Goal: Task Accomplishment & Management: Manage account settings

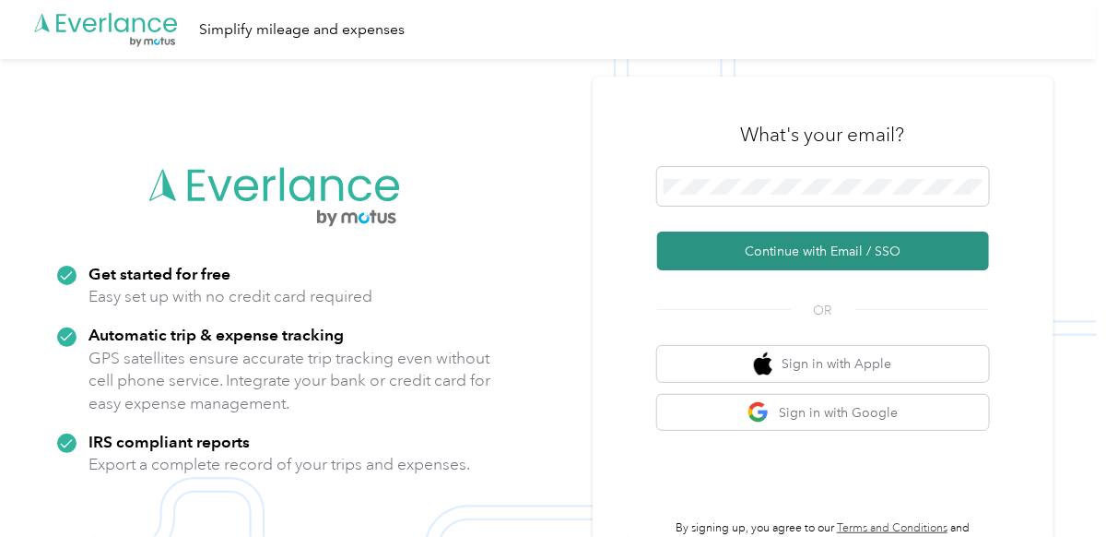
click at [838, 248] on button "Continue with Email / SSO" at bounding box center [823, 250] width 332 height 39
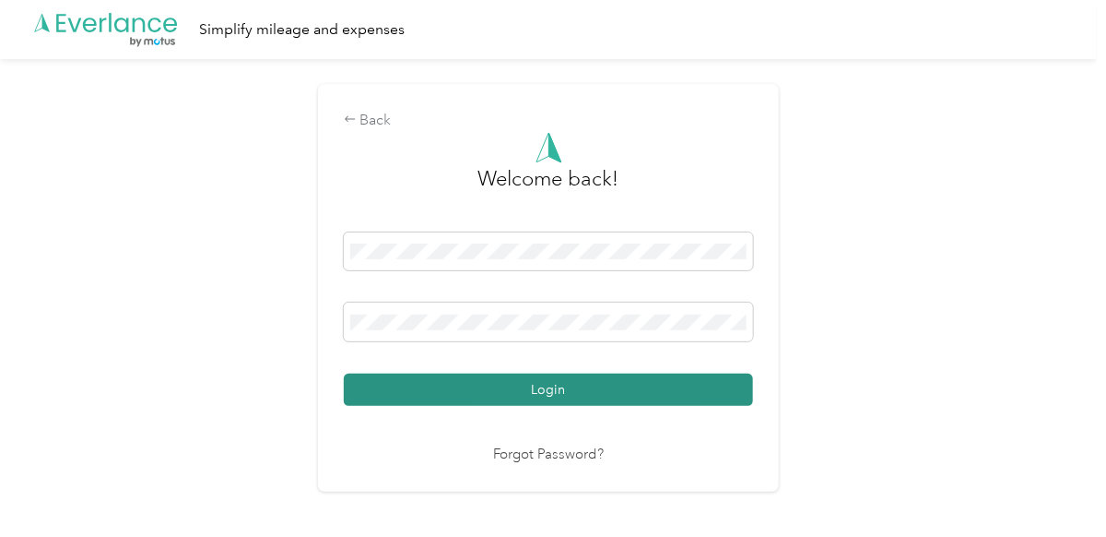
click at [540, 395] on button "Login" at bounding box center [548, 389] width 409 height 32
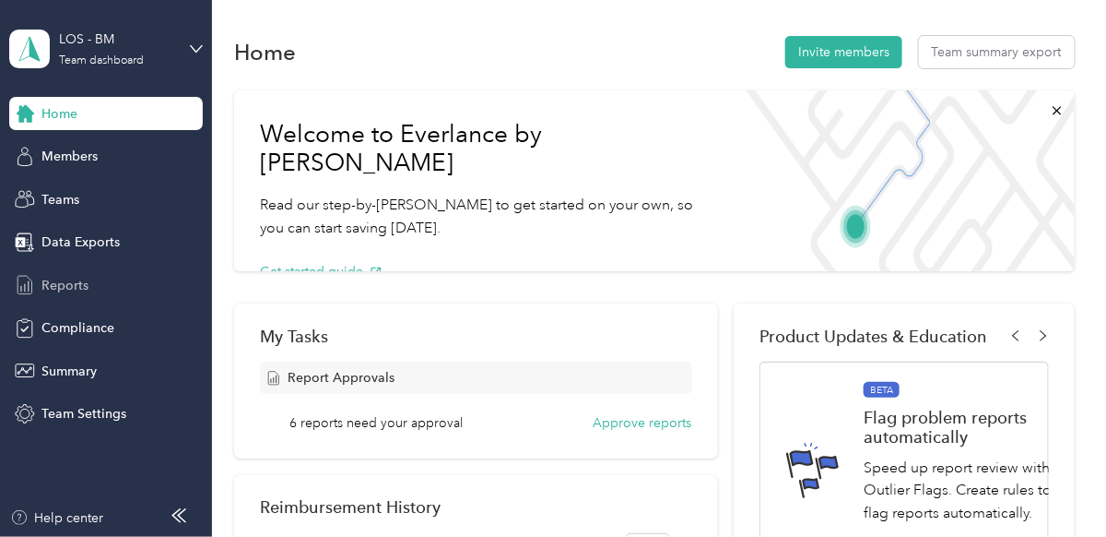
click at [59, 289] on span "Reports" at bounding box center [64, 285] width 47 height 19
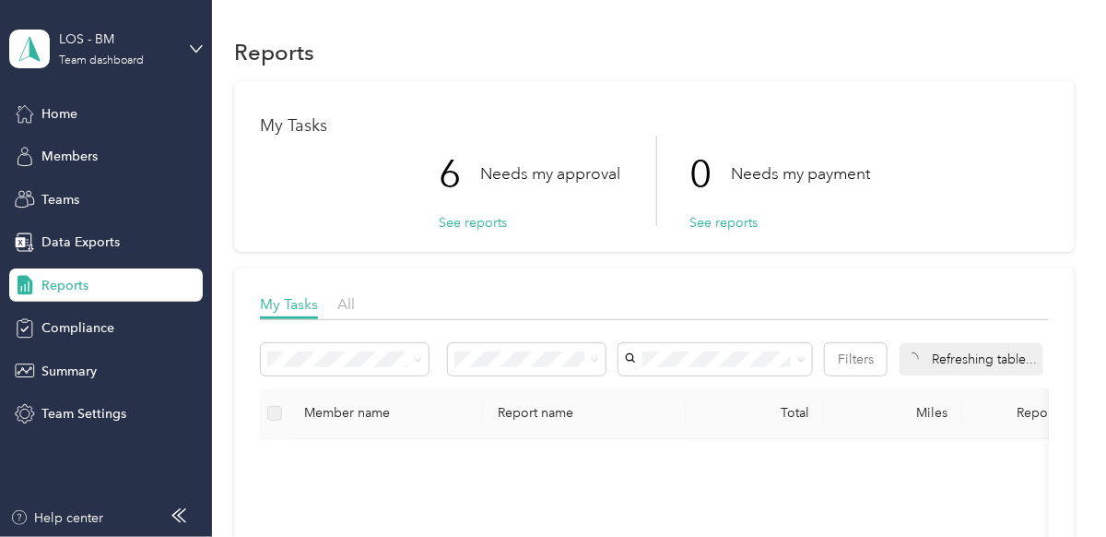
click at [465, 223] on button "See reports" at bounding box center [473, 222] width 68 height 19
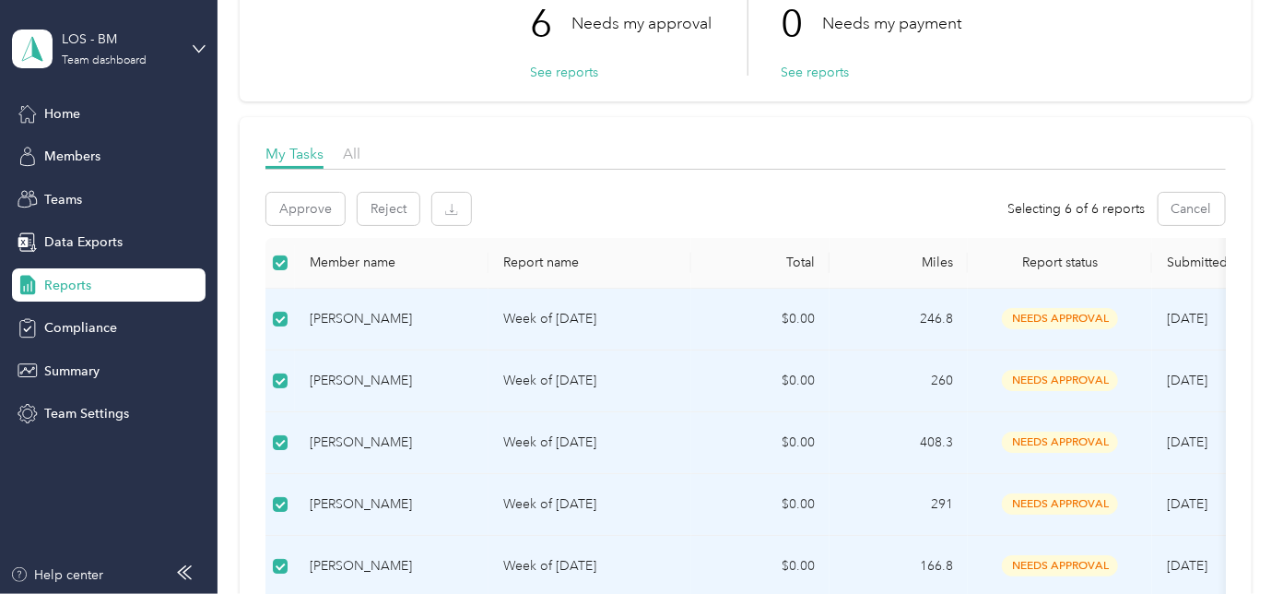
scroll to position [91, 0]
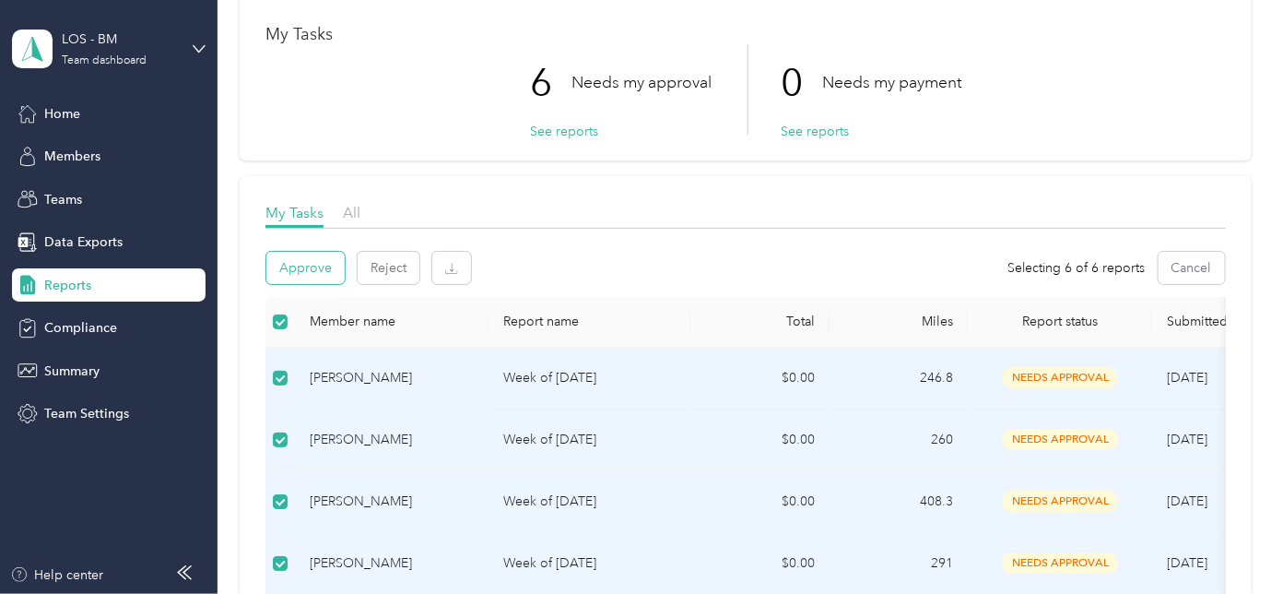
click at [325, 257] on button "Approve" at bounding box center [305, 268] width 78 height 32
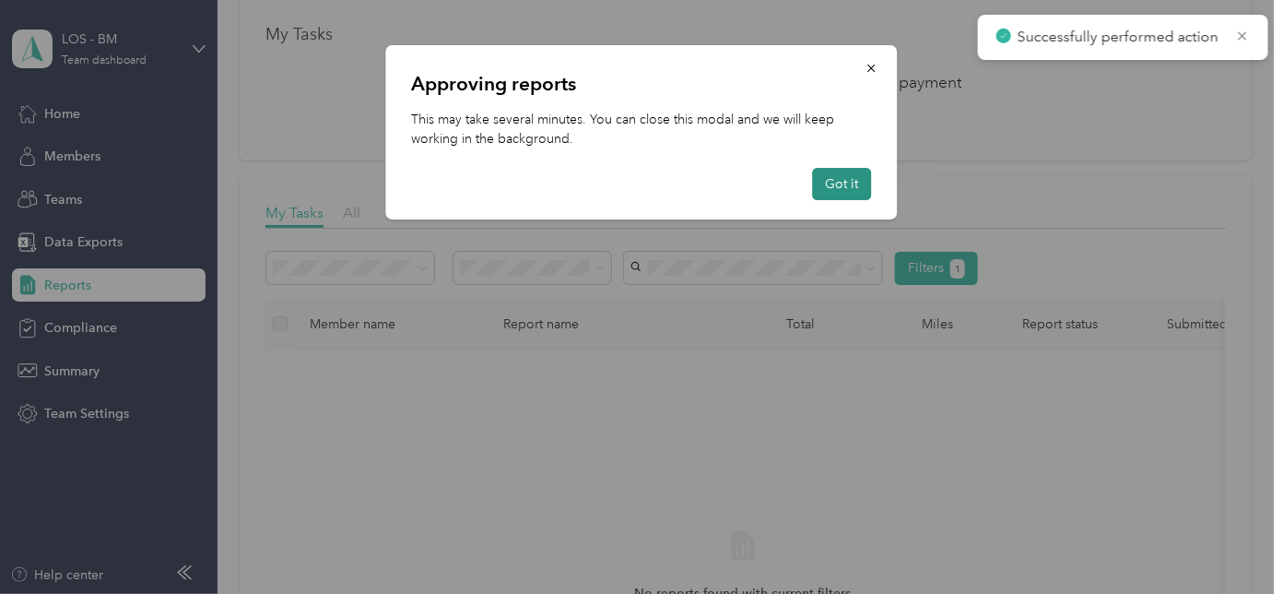
click at [835, 183] on button "Got it" at bounding box center [842, 184] width 59 height 32
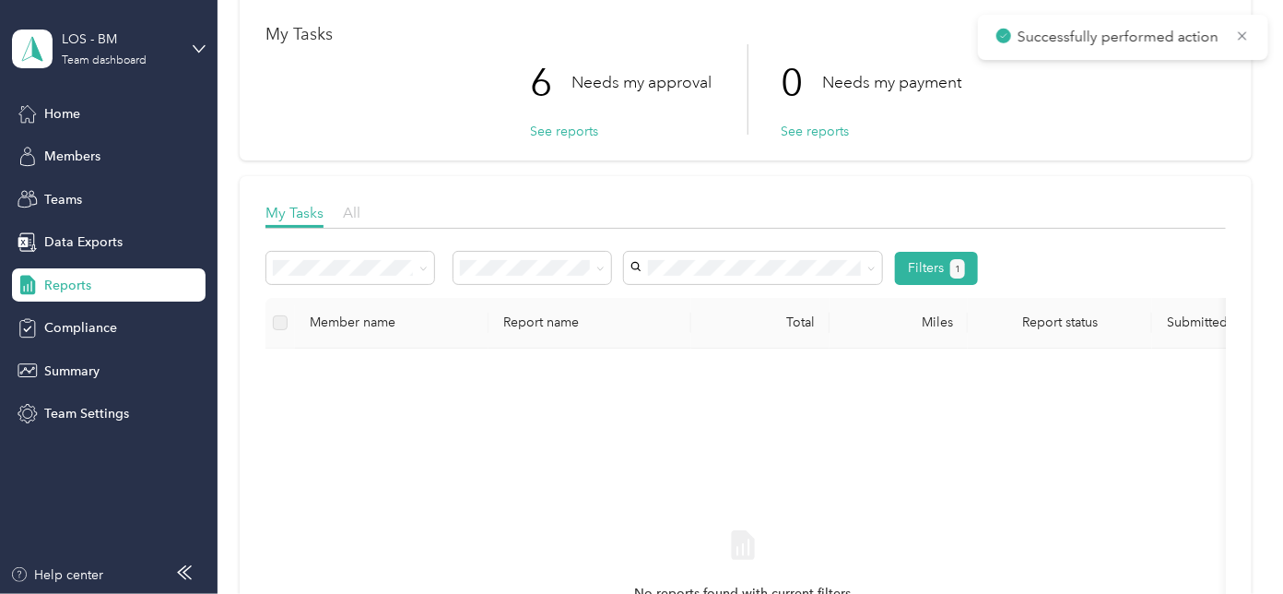
click at [360, 207] on span "All" at bounding box center [352, 213] width 18 height 18
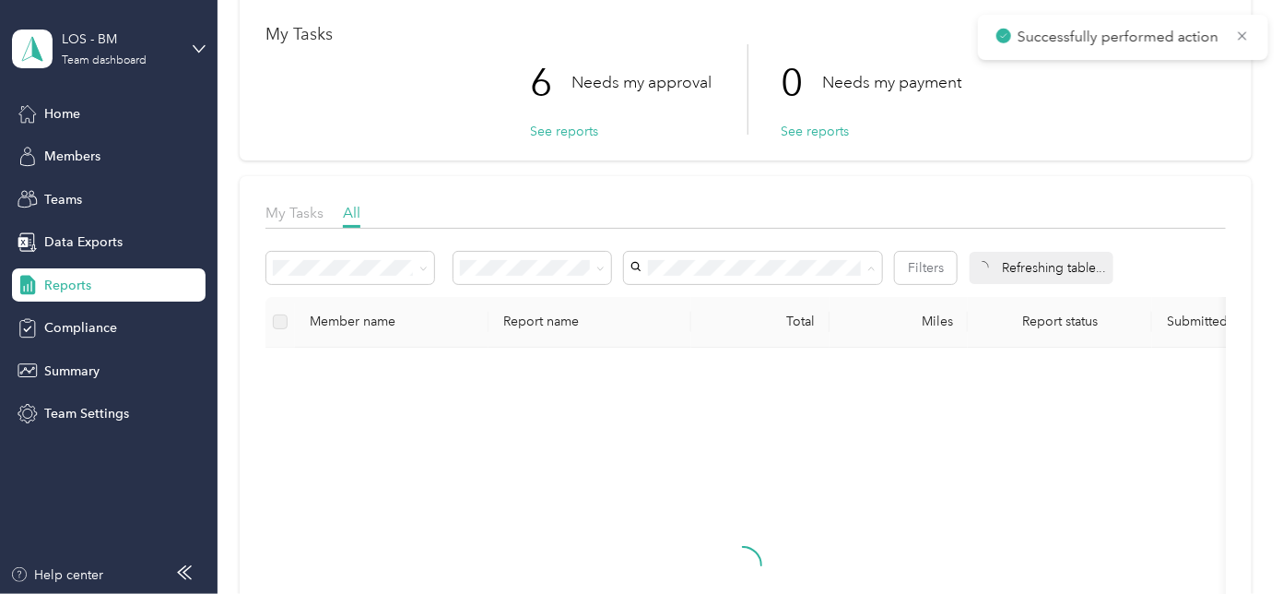
click at [927, 216] on div "My Tasks All" at bounding box center [746, 215] width 960 height 27
click at [927, 259] on button "Filters" at bounding box center [926, 268] width 62 height 32
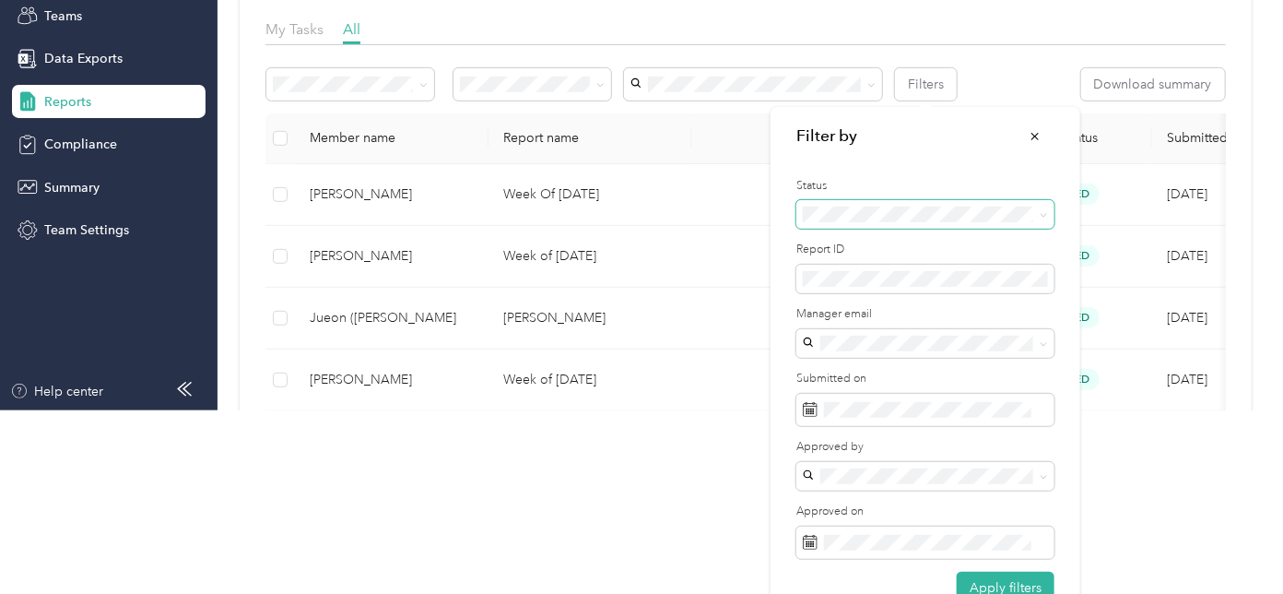
scroll to position [219, 0]
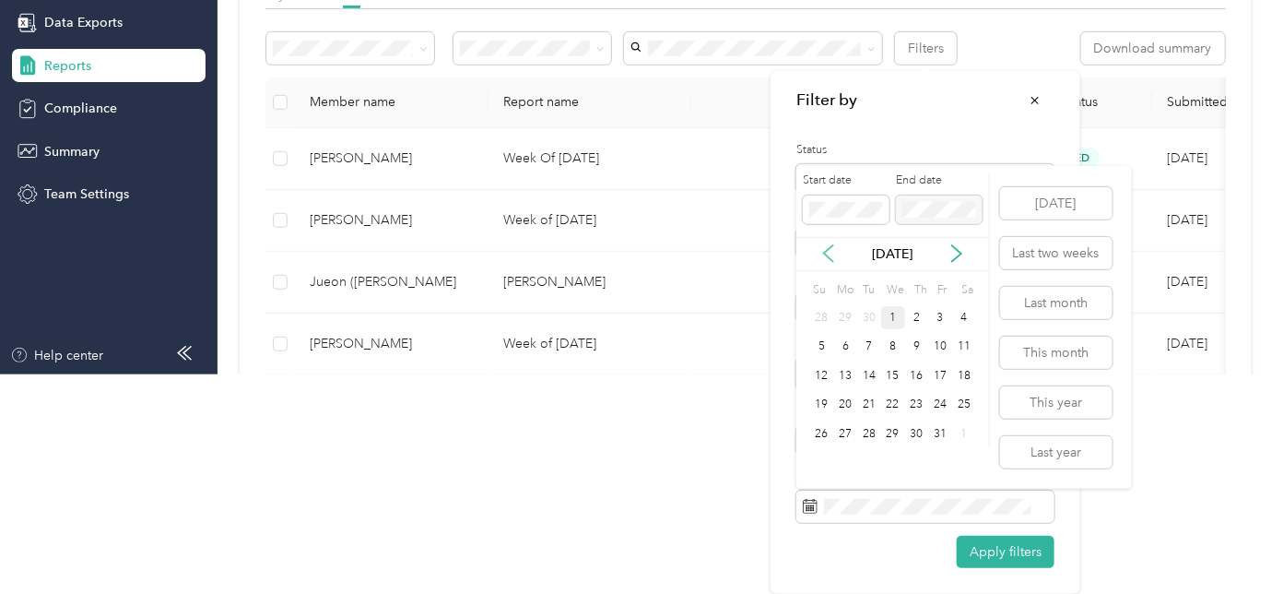
click at [830, 248] on icon at bounding box center [828, 254] width 9 height 17
click at [910, 402] on div "25" at bounding box center [917, 405] width 24 height 23
click at [897, 430] on div "1" at bounding box center [893, 433] width 24 height 23
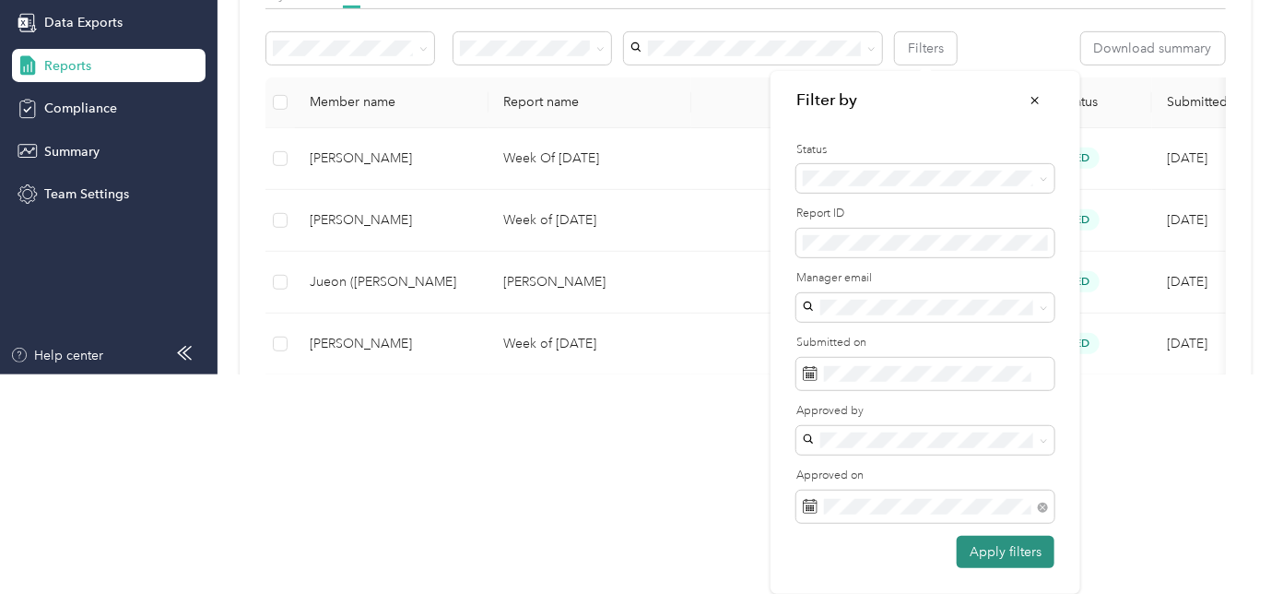
click at [996, 536] on button "Apply filters" at bounding box center [1006, 552] width 98 height 32
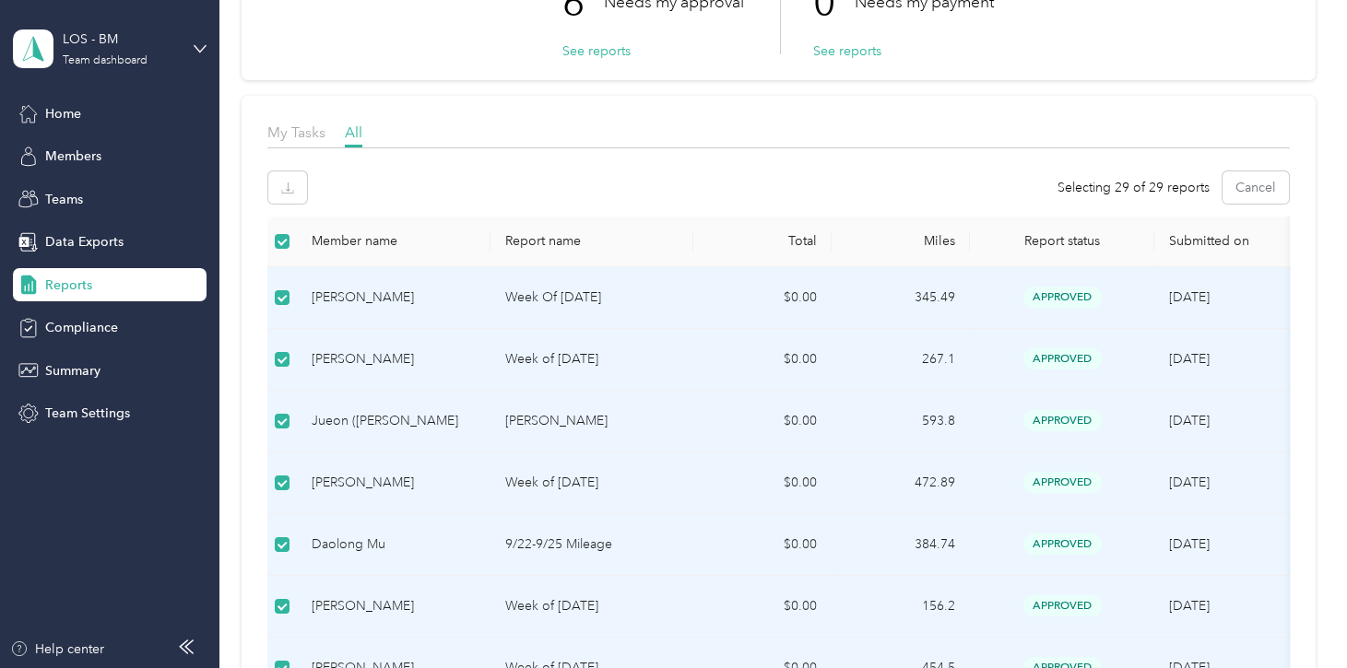
scroll to position [183, 0]
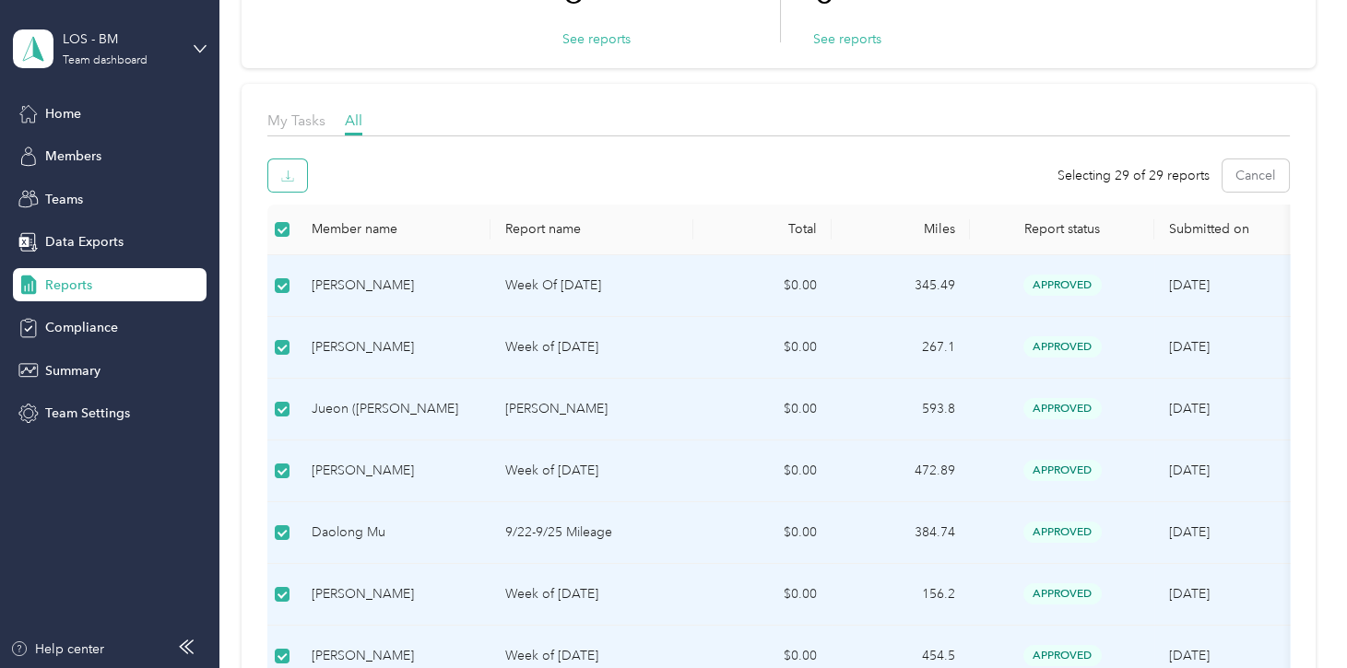
click at [296, 178] on button "button" at bounding box center [287, 175] width 39 height 32
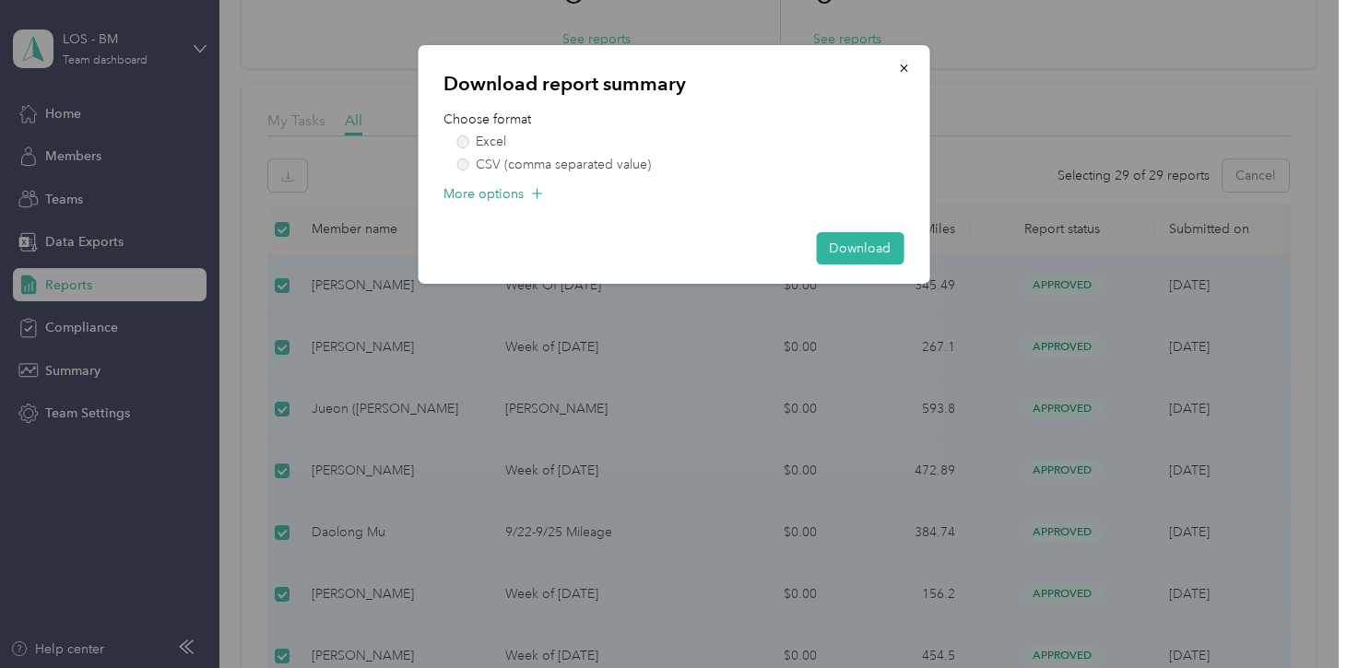
click at [478, 195] on span "More options" at bounding box center [483, 193] width 80 height 19
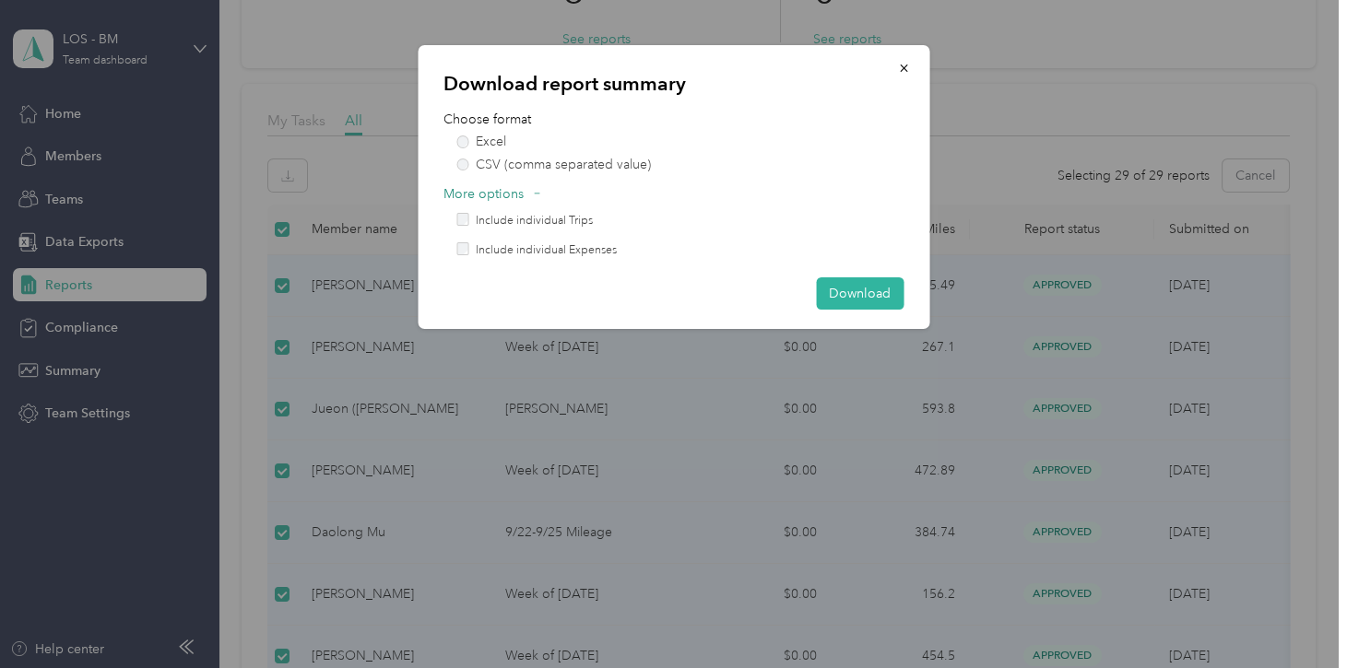
click at [469, 210] on div "More options" at bounding box center [673, 199] width 460 height 30
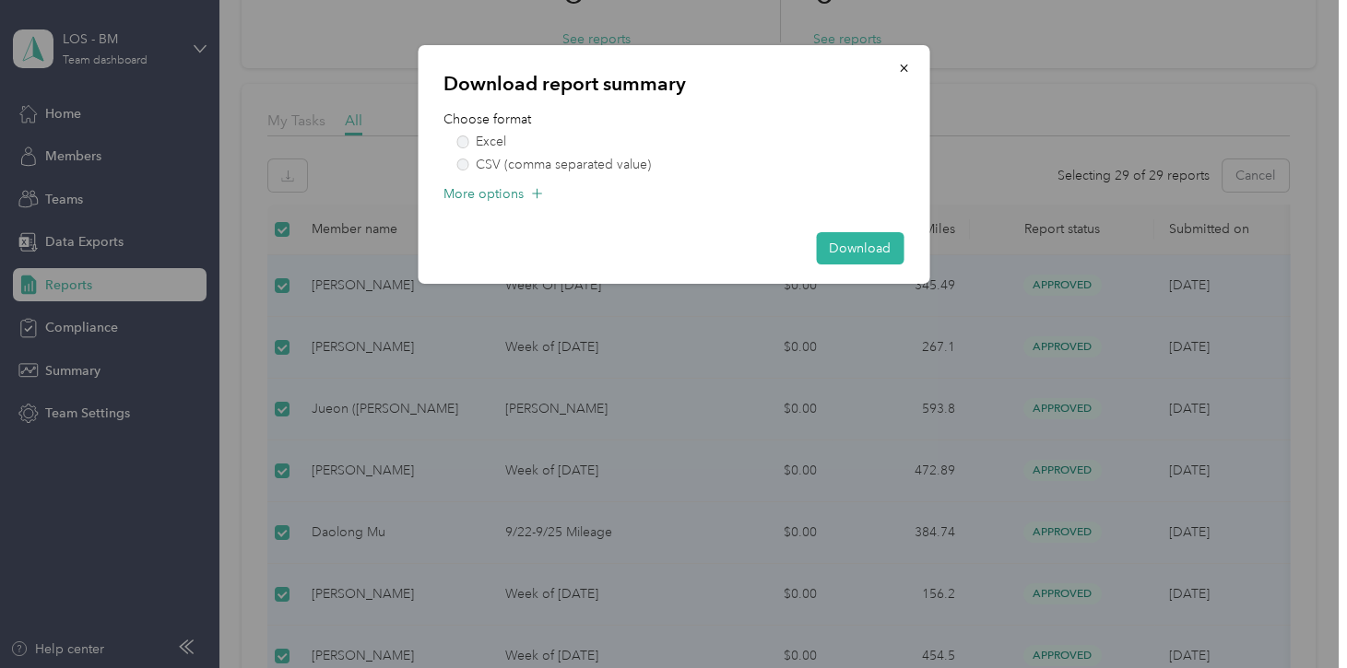
click at [525, 200] on div "More options" at bounding box center [673, 199] width 460 height 30
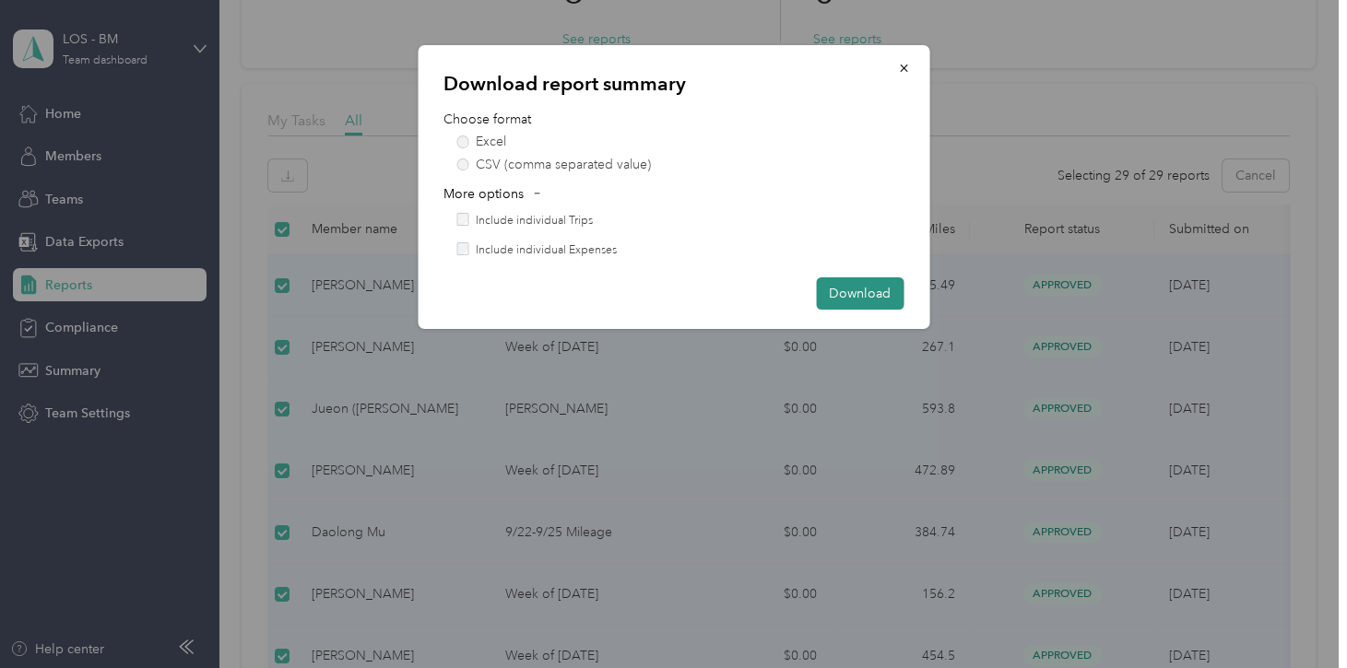
click at [870, 309] on button "Download" at bounding box center [860, 294] width 88 height 32
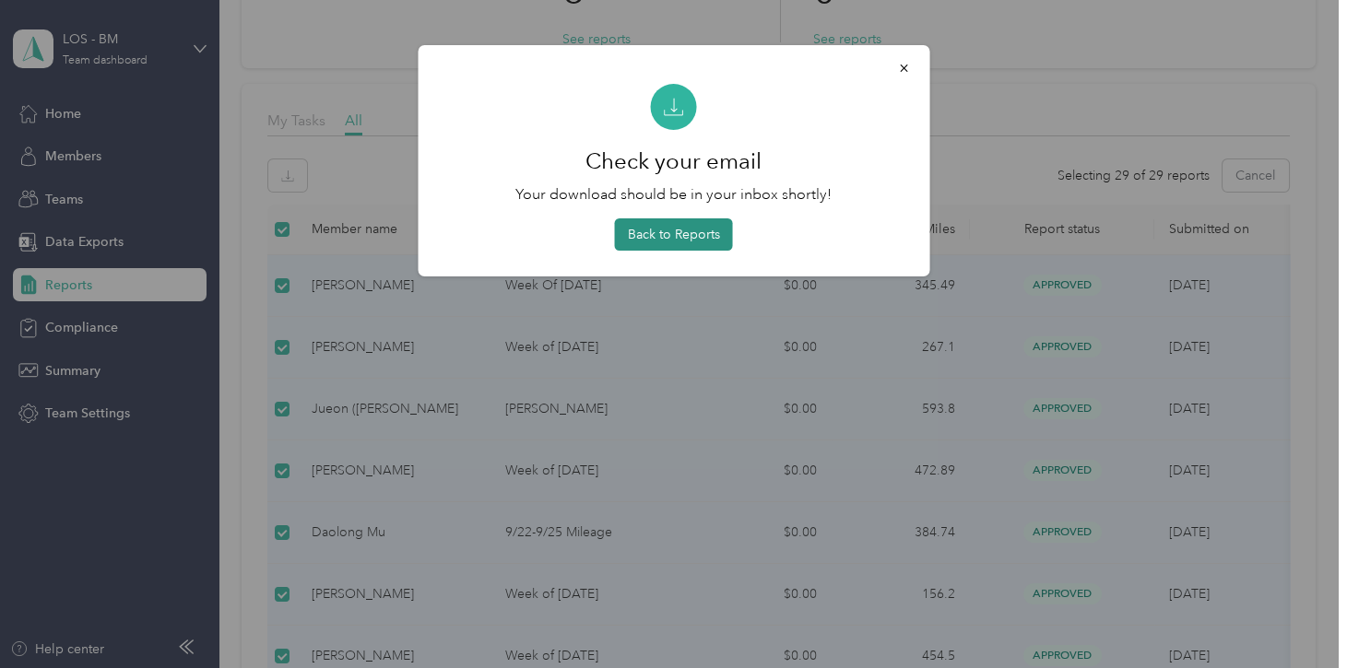
click at [661, 249] on button "Back to Reports" at bounding box center [674, 235] width 118 height 32
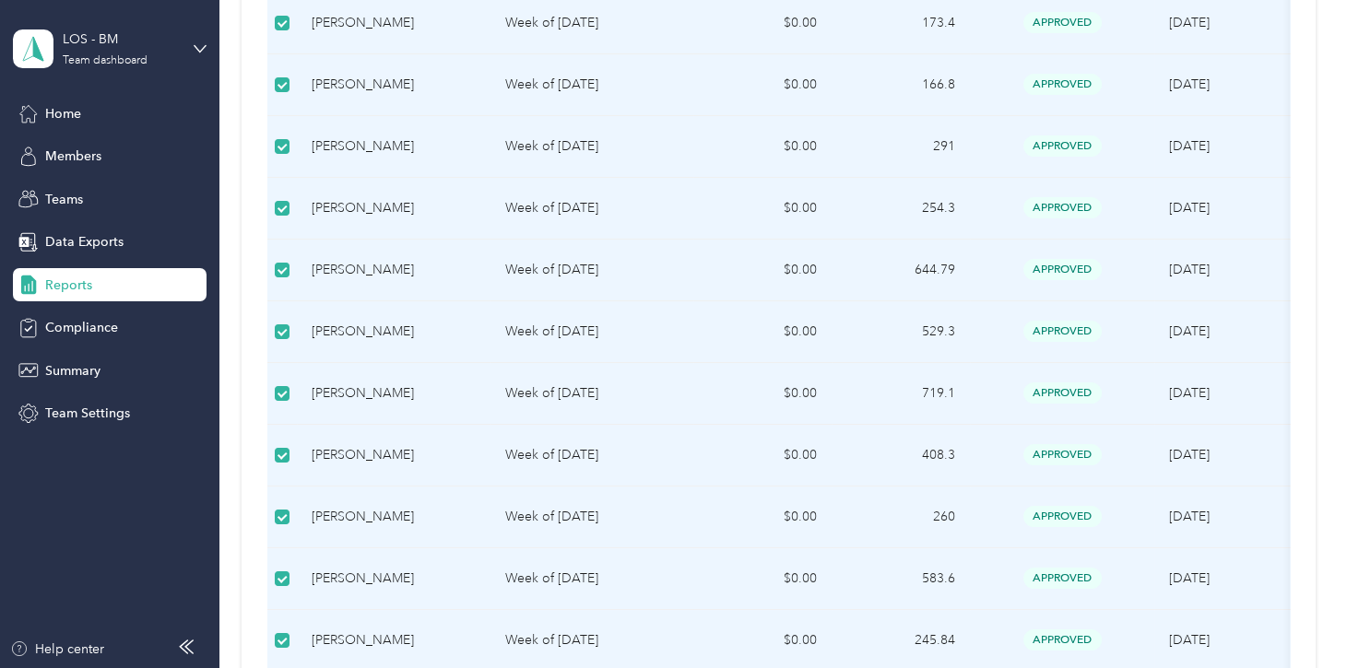
scroll to position [0, 0]
